Goal: Find contact information: Find contact information

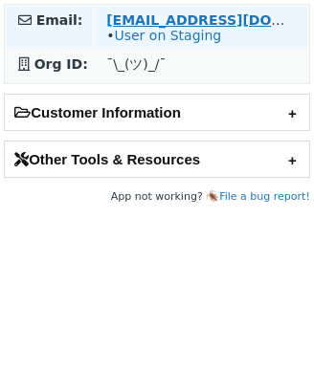
click at [167, 14] on strong "andrey@minimus.io" at bounding box center [236, 19] width 261 height 15
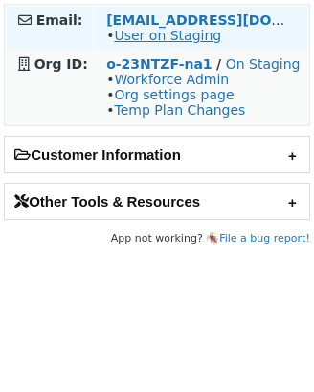
click at [156, 34] on link "User on Staging" at bounding box center [167, 35] width 107 height 15
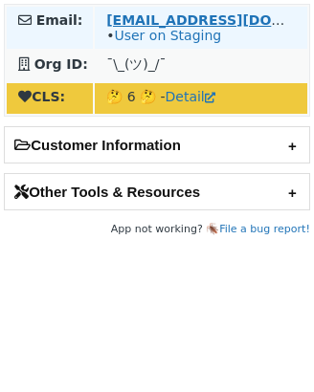
click at [135, 15] on strong "ariquelme@digitaleo.com" at bounding box center [236, 19] width 261 height 15
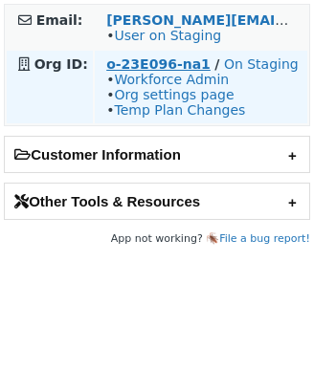
click at [180, 67] on strong "o-23E096-na1" at bounding box center [158, 63] width 104 height 15
